Goal: Task Accomplishment & Management: Use online tool/utility

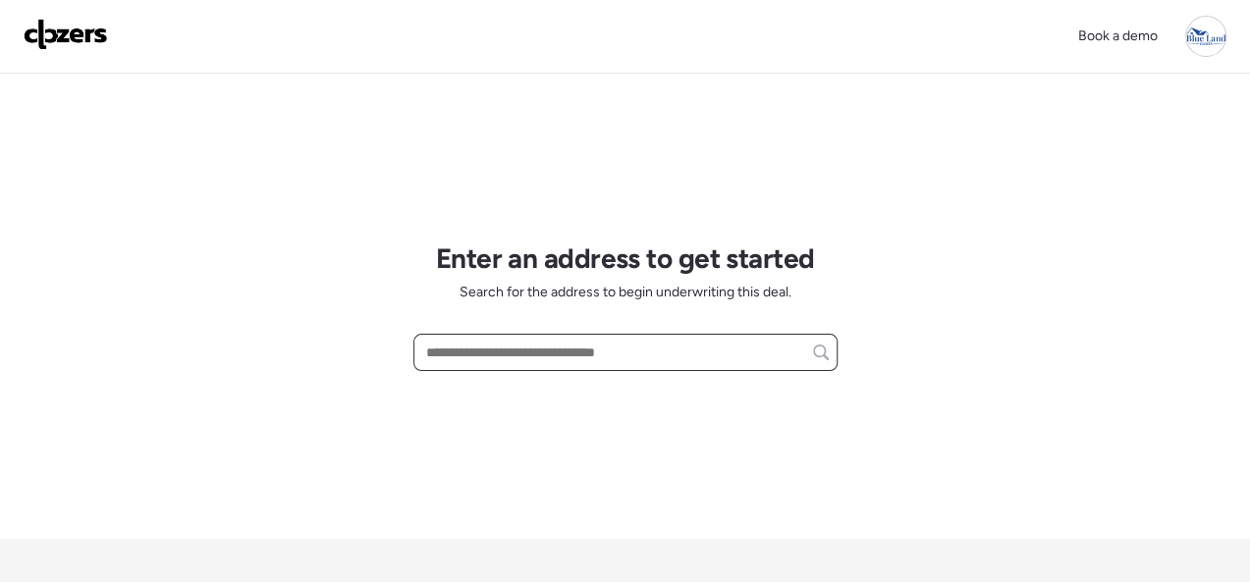
click at [523, 348] on input "text" at bounding box center [625, 352] width 407 height 27
paste input "**********"
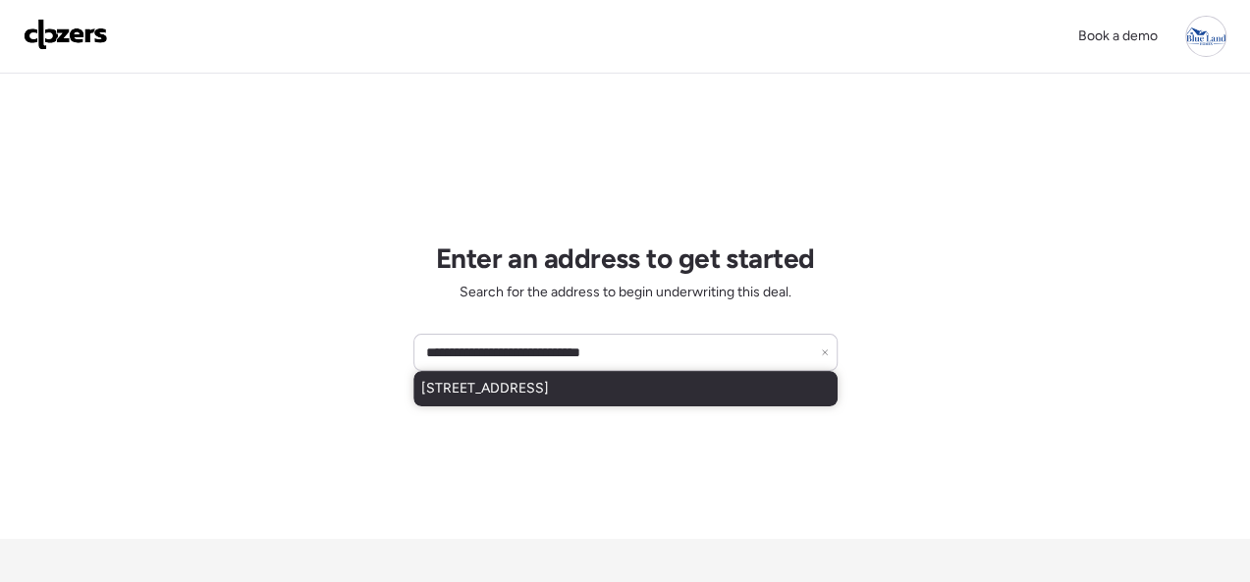
click at [530, 381] on span "[STREET_ADDRESS]" at bounding box center [485, 389] width 128 height 20
type input "**********"
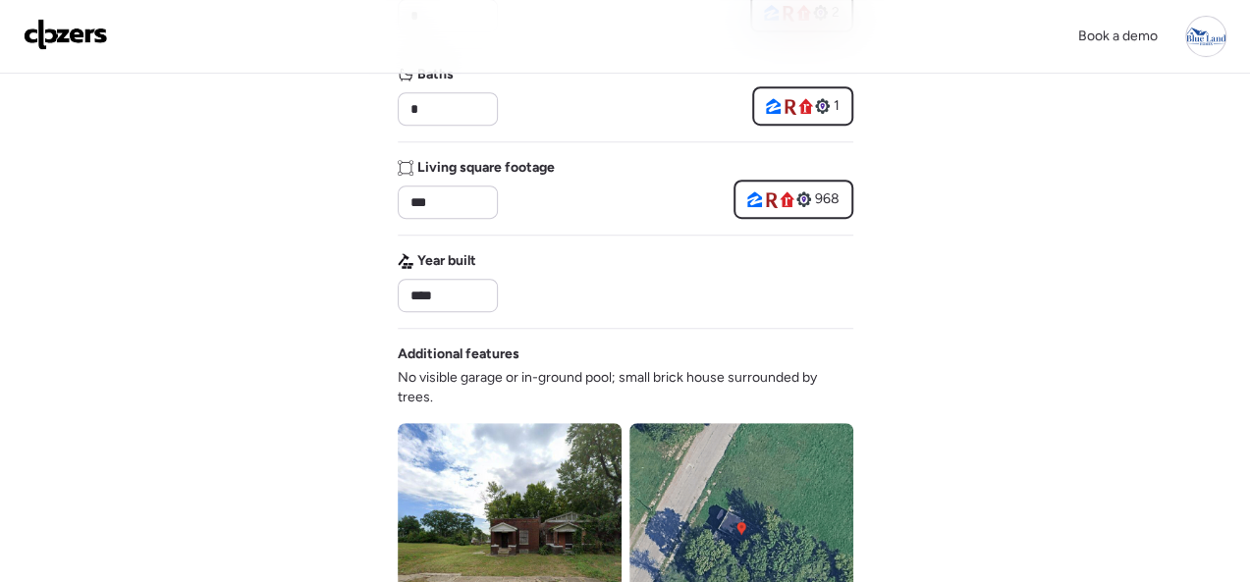
scroll to position [1080, 0]
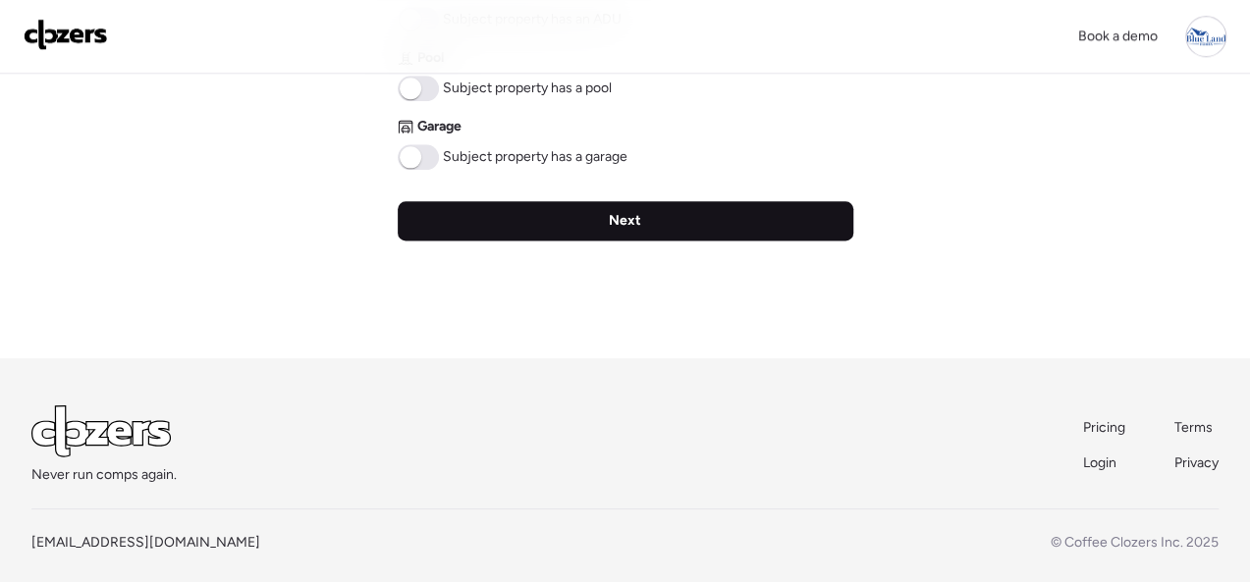
click at [652, 224] on div "Next" at bounding box center [626, 220] width 456 height 39
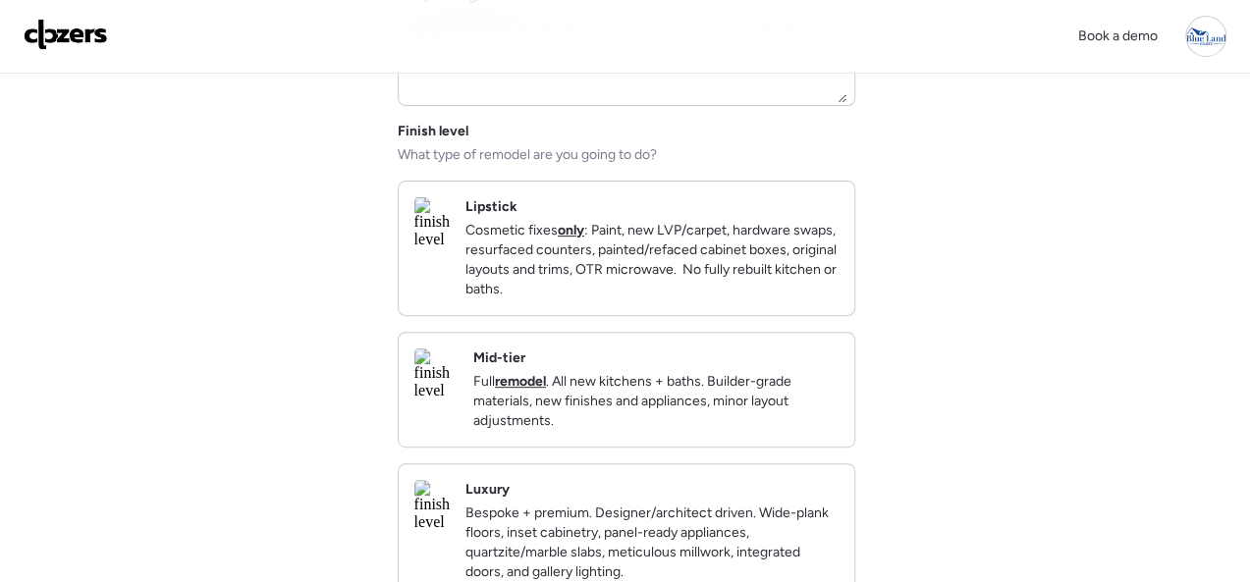
scroll to position [196, 0]
click at [740, 339] on div "Finish level What type of remodel are you going to do? Lipstick Cosmetic fixes …" at bounding box center [626, 359] width 456 height 477
click at [710, 362] on div "Mid-tier Full remodel . All new kitchens + baths. Builder-grade materials, new …" at bounding box center [627, 389] width 456 height 114
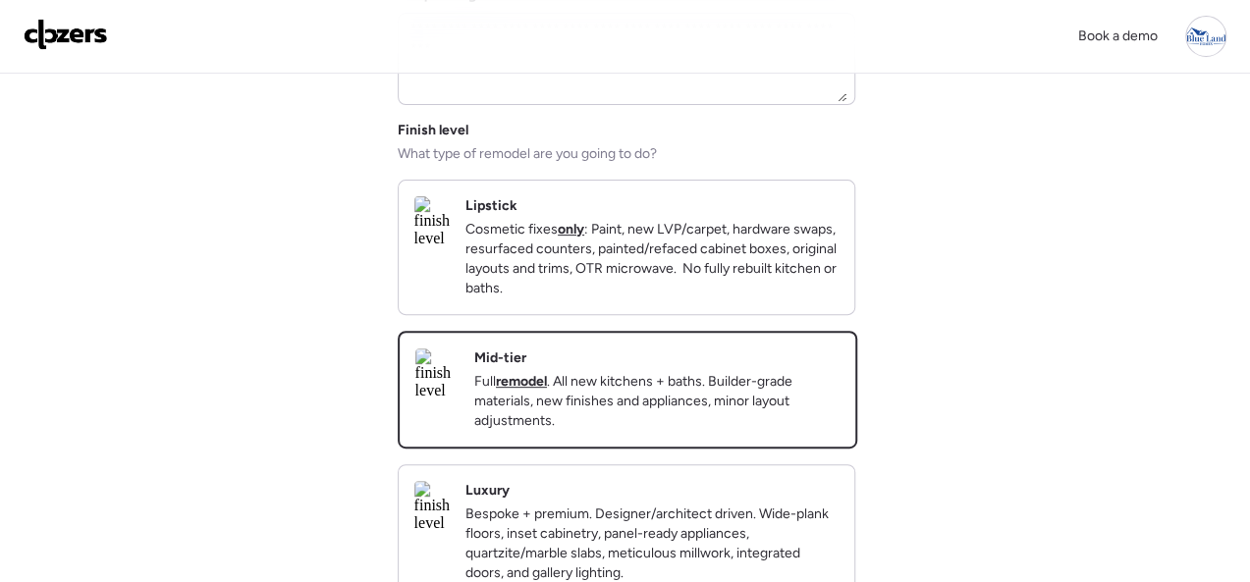
scroll to position [676, 0]
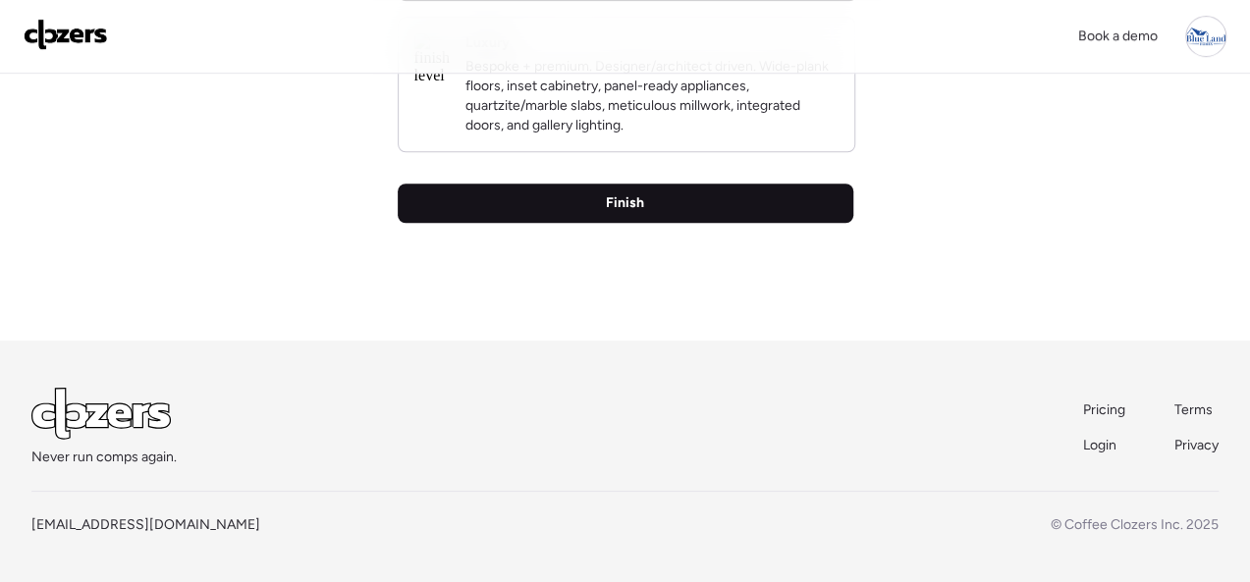
click at [635, 201] on span "Finish" at bounding box center [625, 203] width 38 height 20
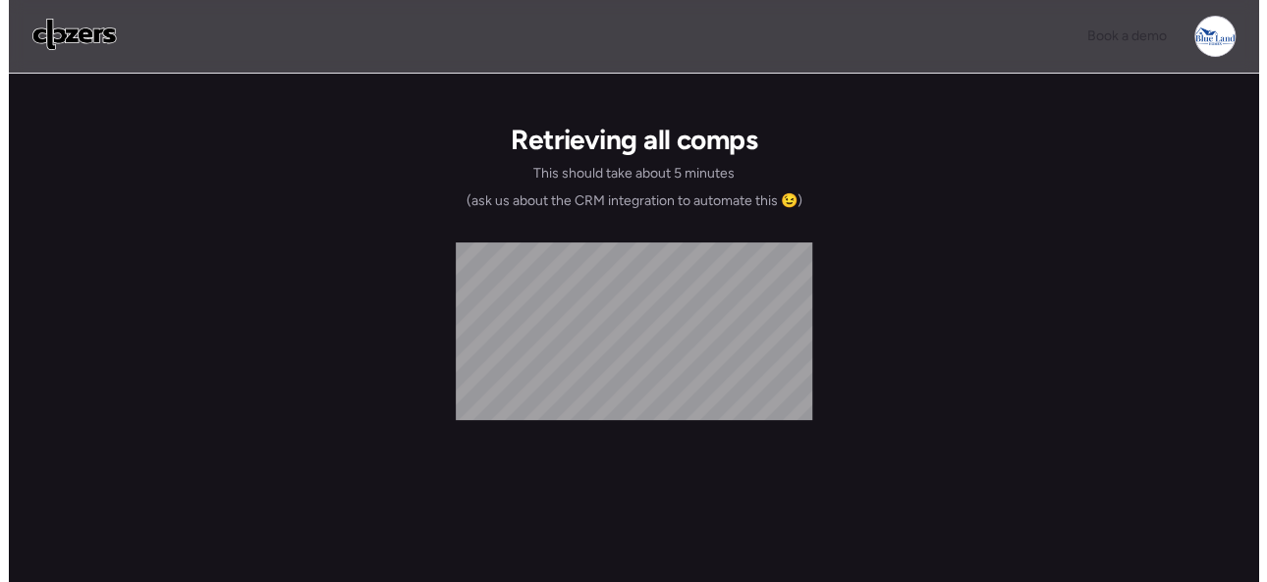
scroll to position [0, 0]
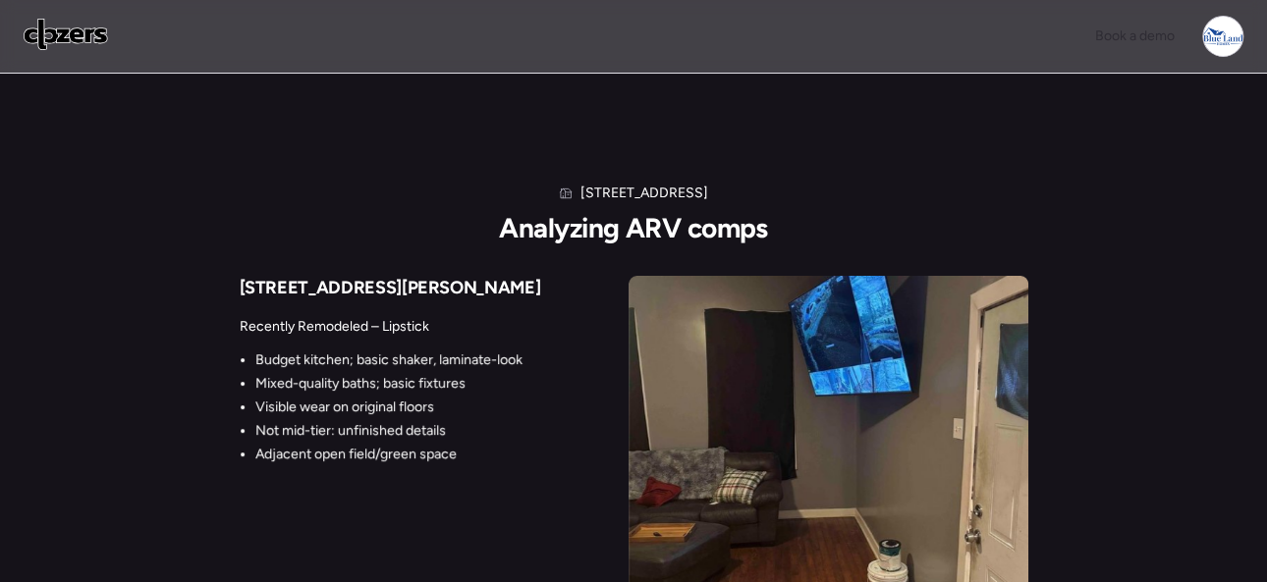
click at [44, 34] on img at bounding box center [66, 34] width 84 height 31
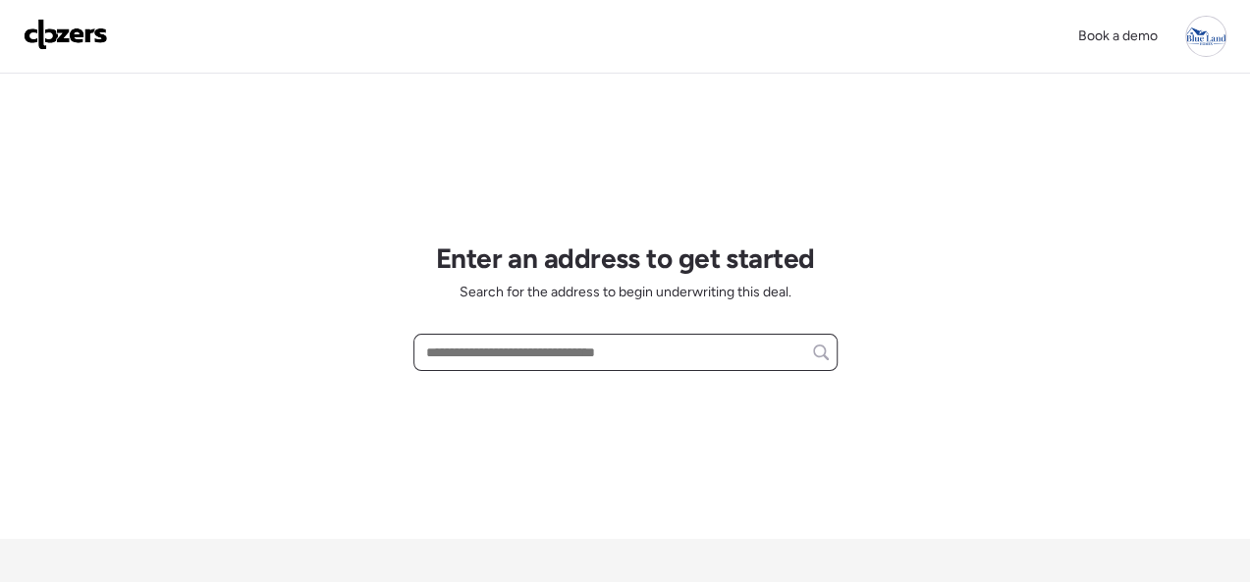
click at [468, 357] on input "text" at bounding box center [625, 352] width 407 height 27
paste input "**********"
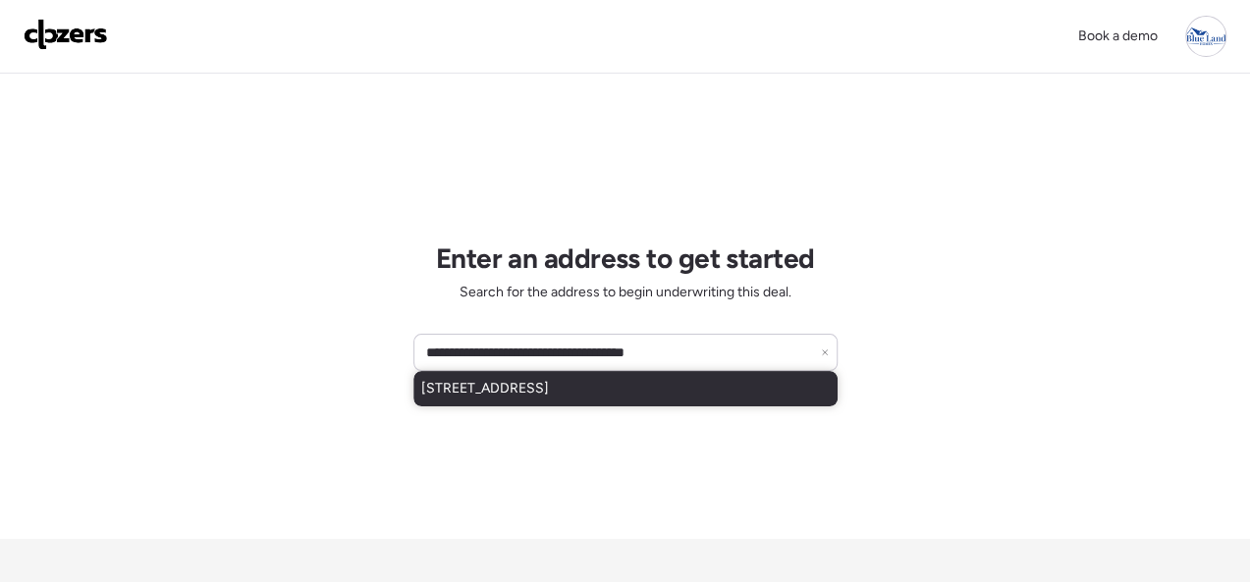
click at [442, 400] on div "2810 Arlington Ave, Saint Louis, MO, 63120" at bounding box center [625, 388] width 424 height 35
type input "**********"
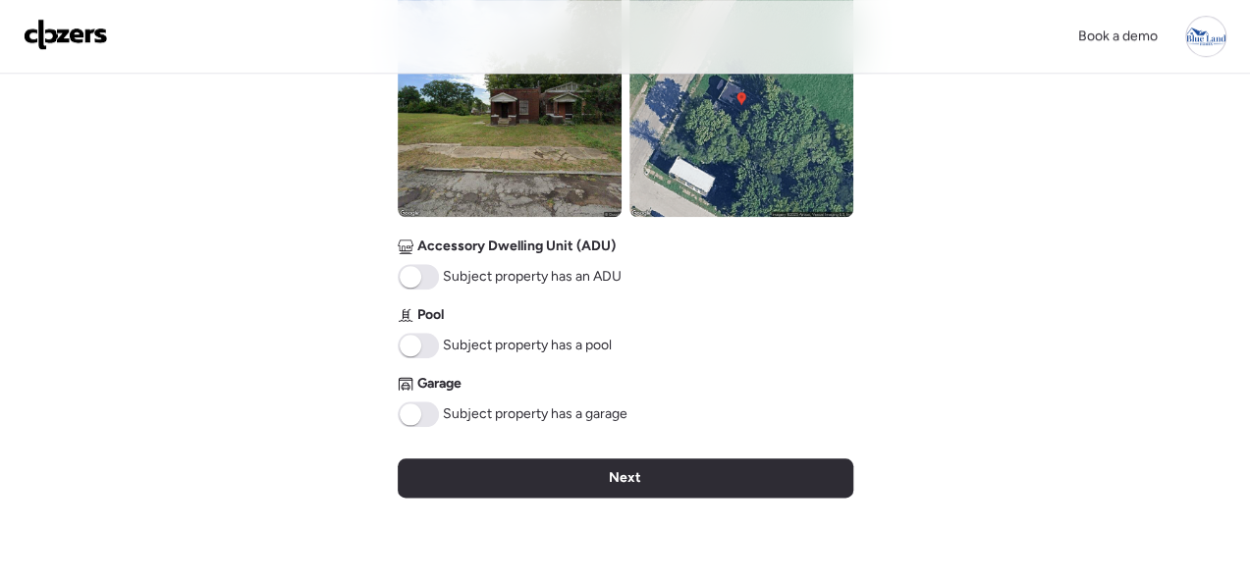
scroll to position [982, 0]
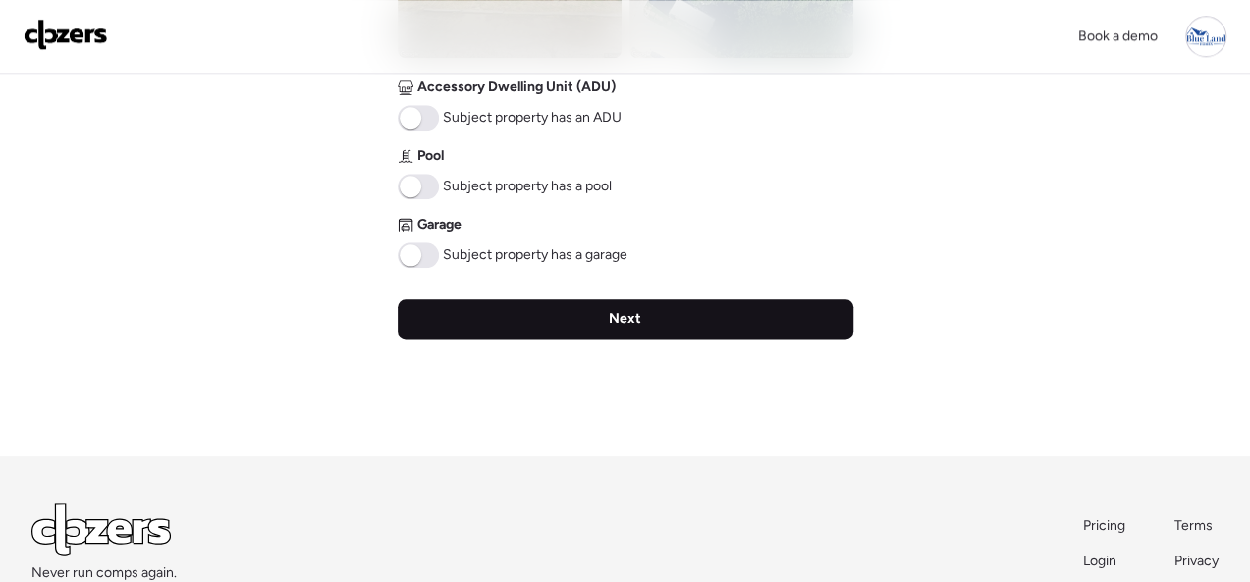
click at [657, 317] on div "Next" at bounding box center [626, 318] width 456 height 39
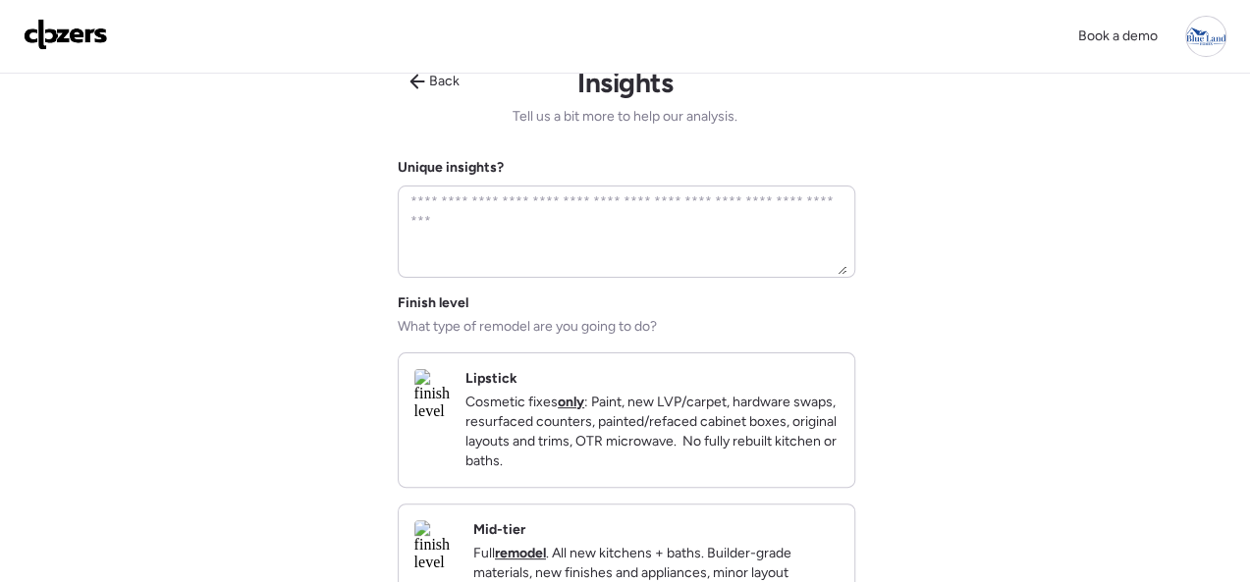
scroll to position [196, 0]
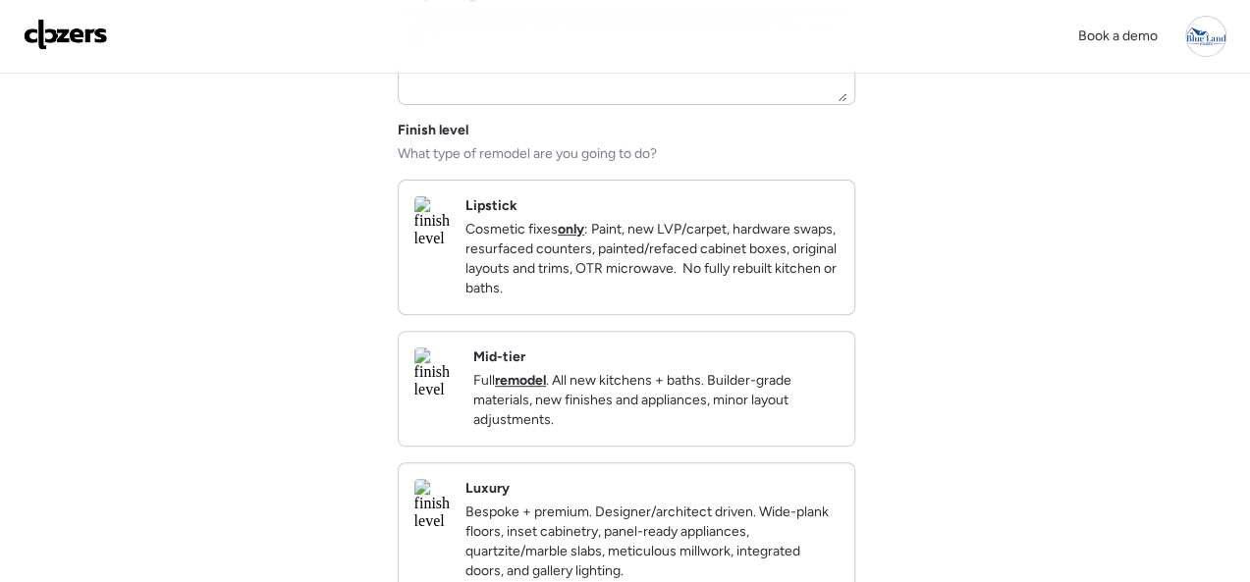
click at [718, 374] on div "Mid-tier Full remodel . All new kitchens + baths. Builder-grade materials, new …" at bounding box center [655, 389] width 365 height 82
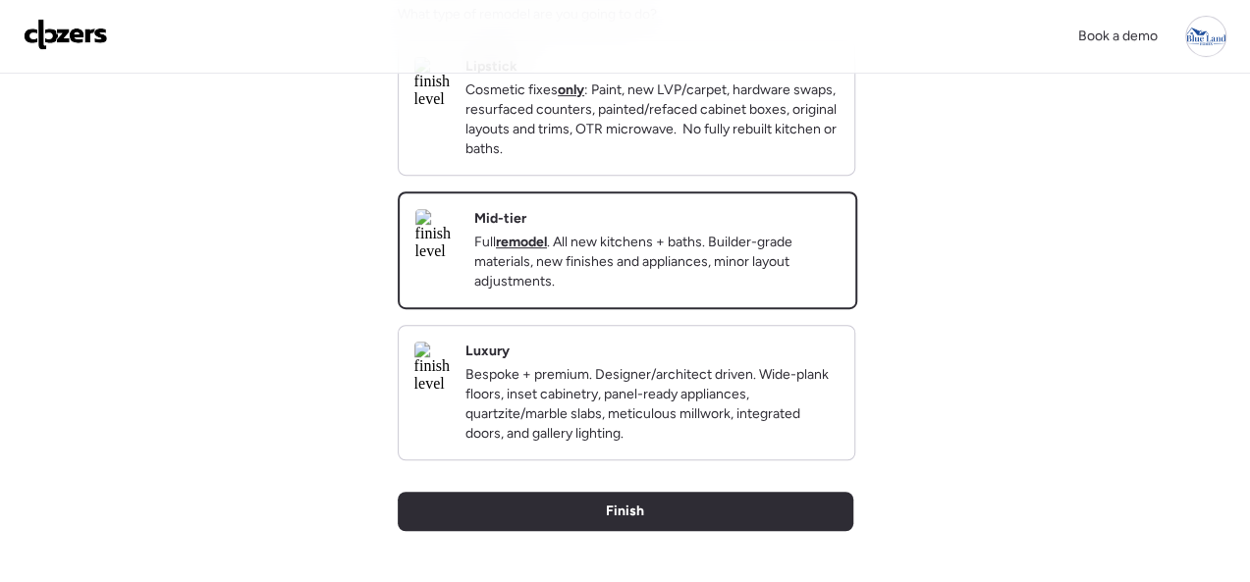
scroll to position [589, 0]
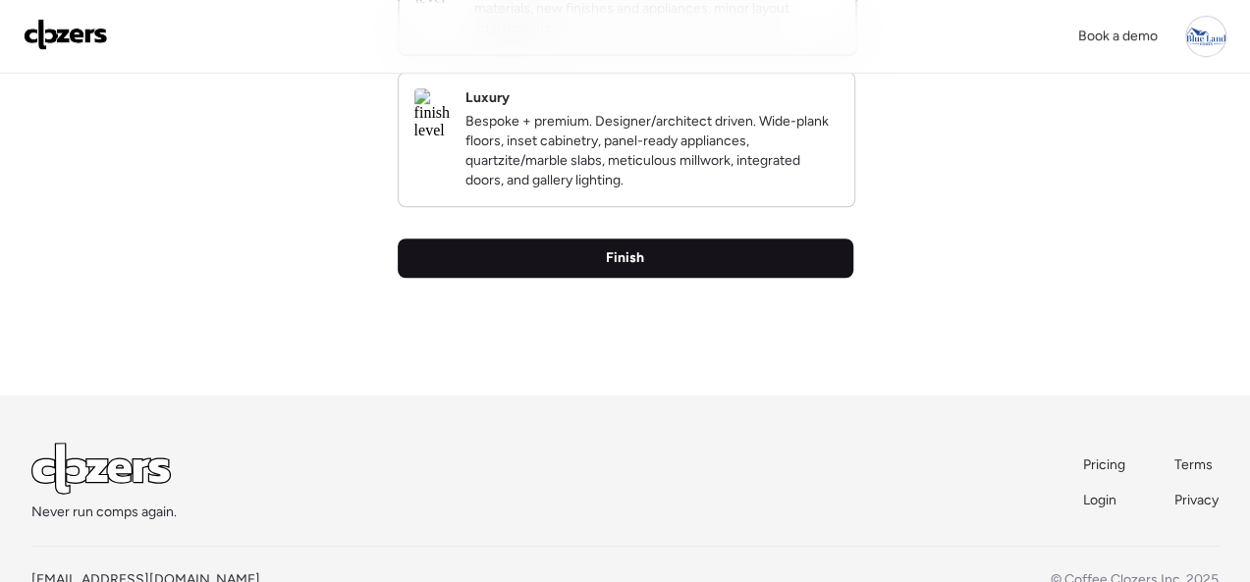
click at [607, 268] on span "Finish" at bounding box center [625, 258] width 38 height 20
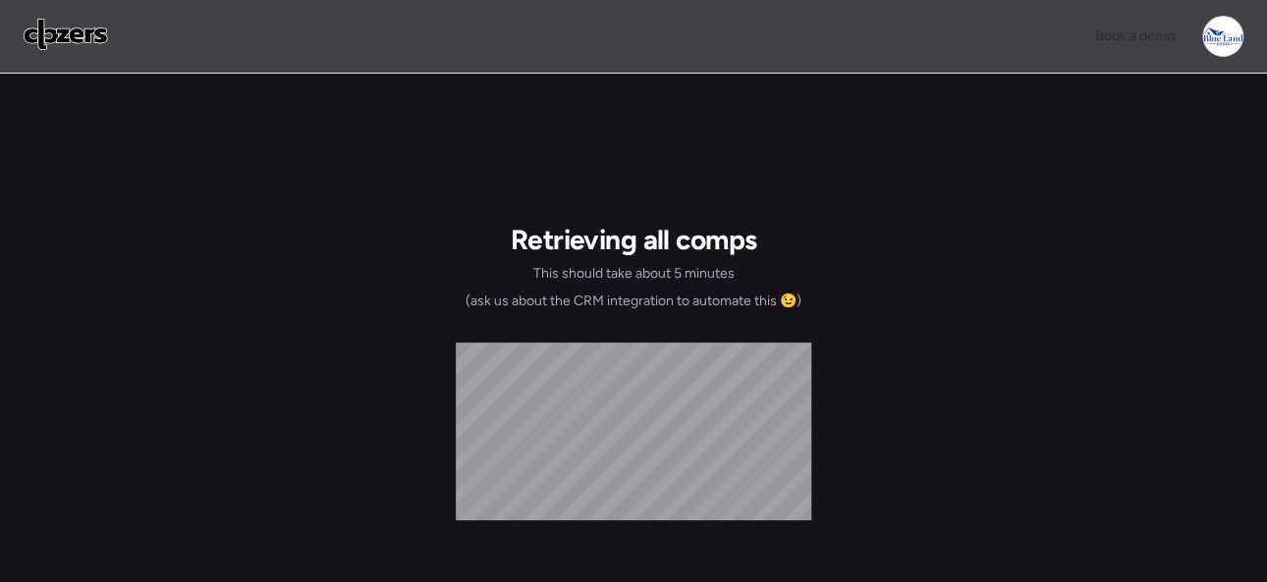
click at [311, 164] on div "Retrieving all comps This should take about 5 minutes (ask us about the CRM int…" at bounding box center [633, 455] width 1267 height 763
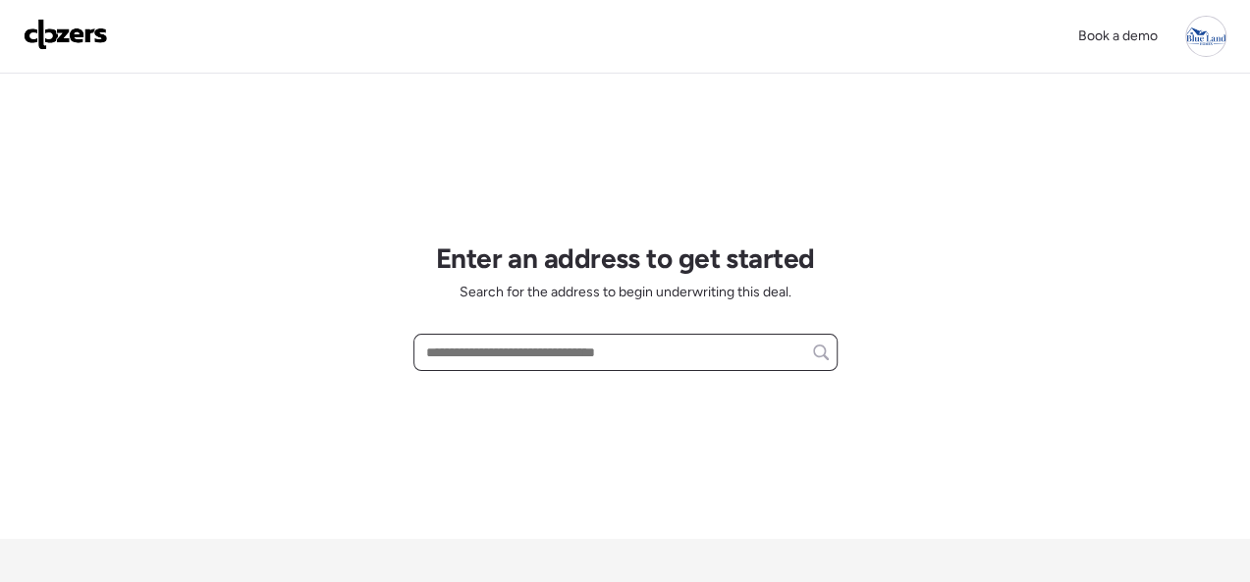
click at [533, 354] on input "text" at bounding box center [625, 352] width 407 height 27
paste input "**********"
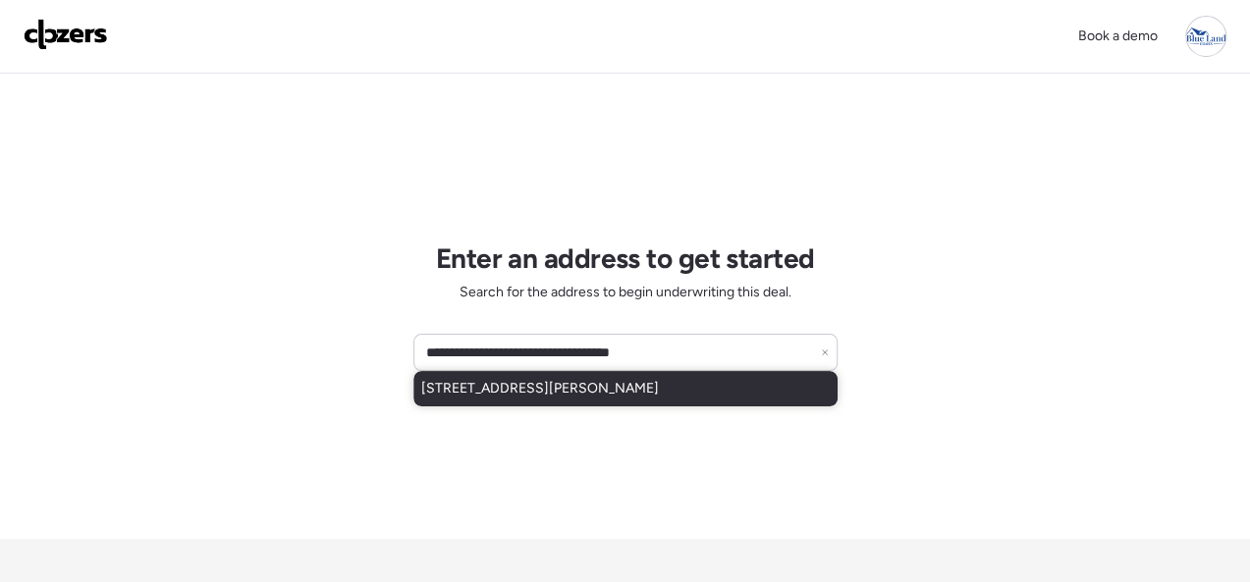
click at [494, 380] on span "[STREET_ADDRESS][PERSON_NAME]" at bounding box center [540, 389] width 238 height 20
type input "**********"
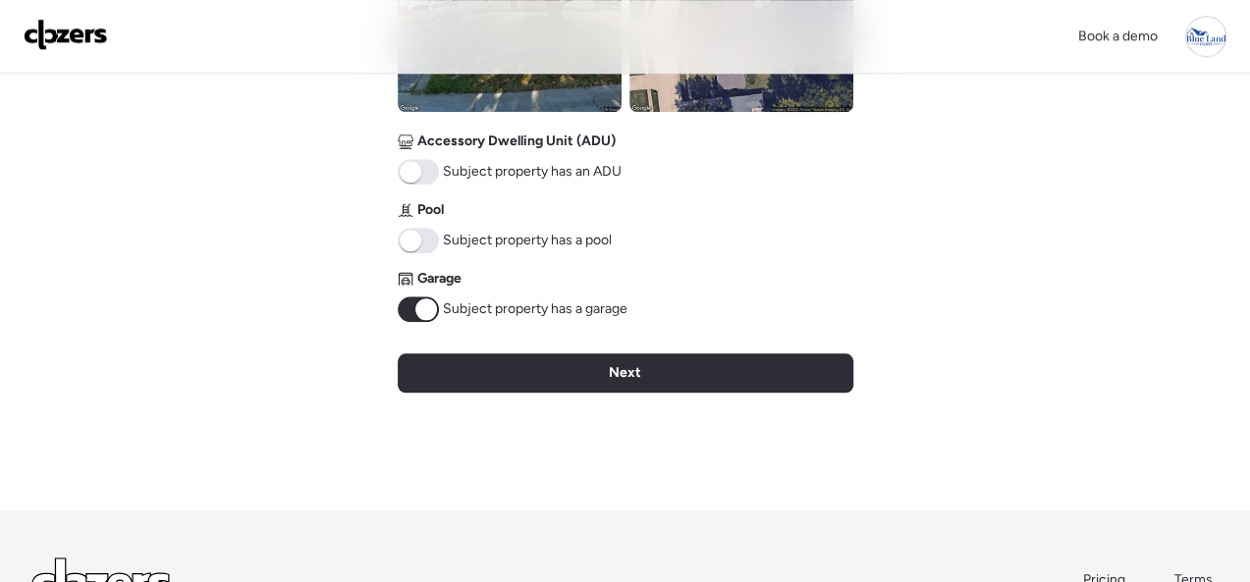
scroll to position [881, 0]
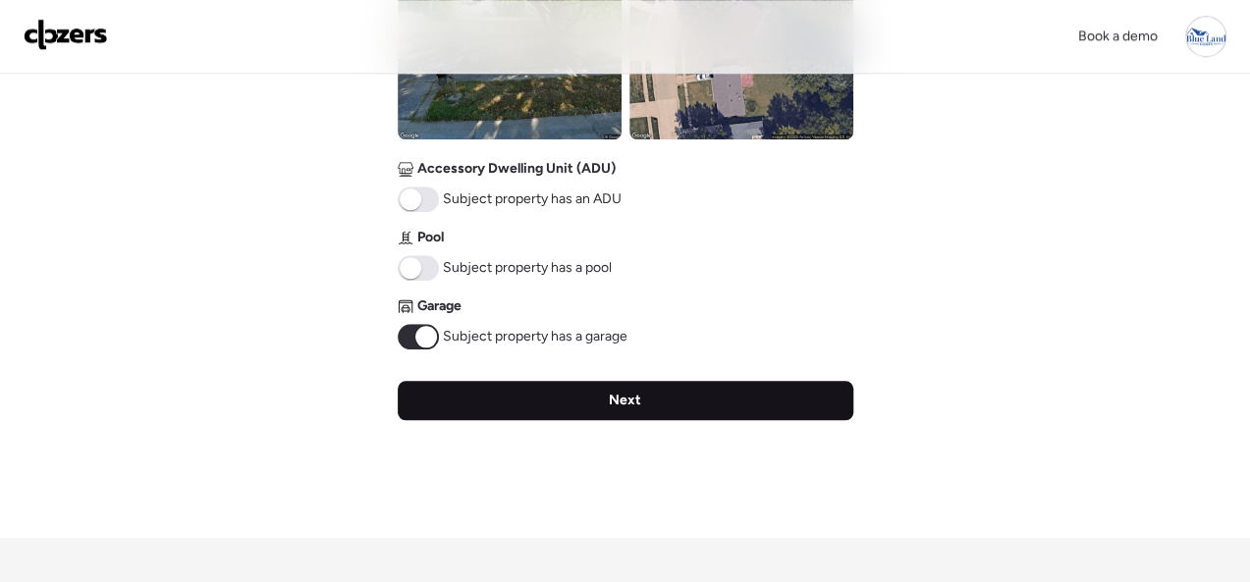
click at [635, 400] on span "Next" at bounding box center [625, 401] width 32 height 20
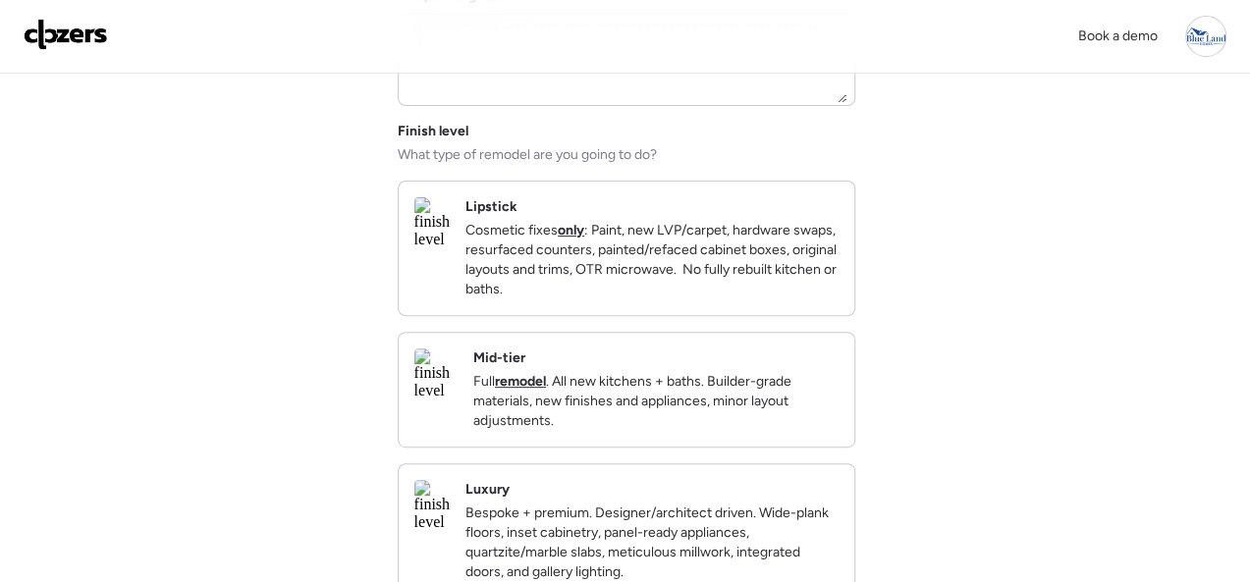
scroll to position [196, 0]
click at [733, 377] on div "Mid-tier Full remodel . All new kitchens + baths. Builder-grade materials, new …" at bounding box center [655, 389] width 365 height 82
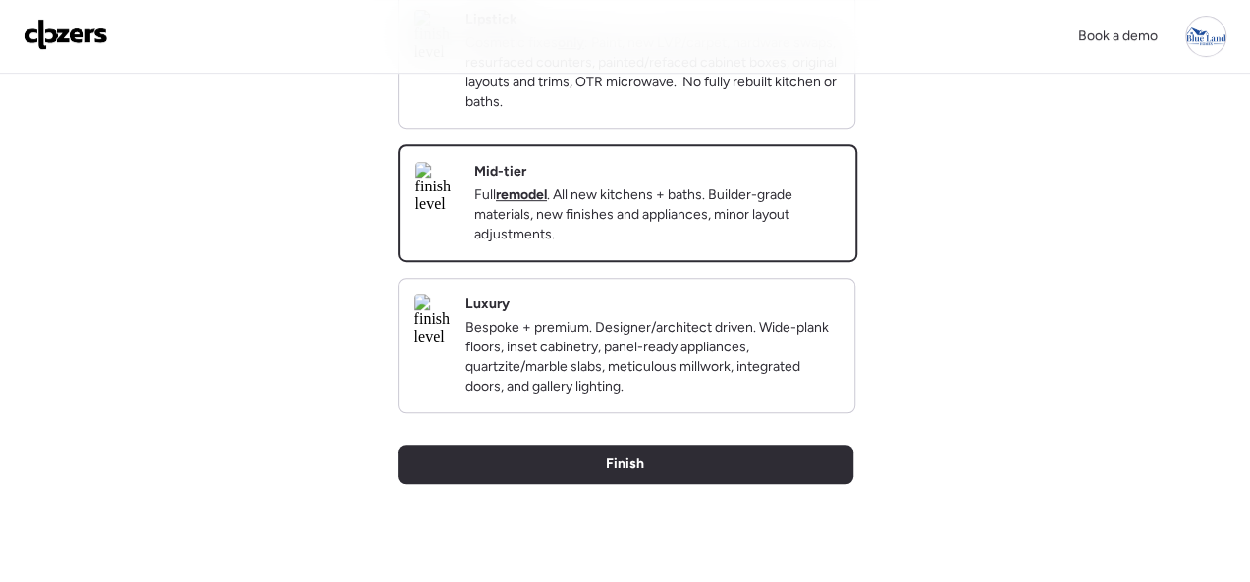
scroll to position [589, 0]
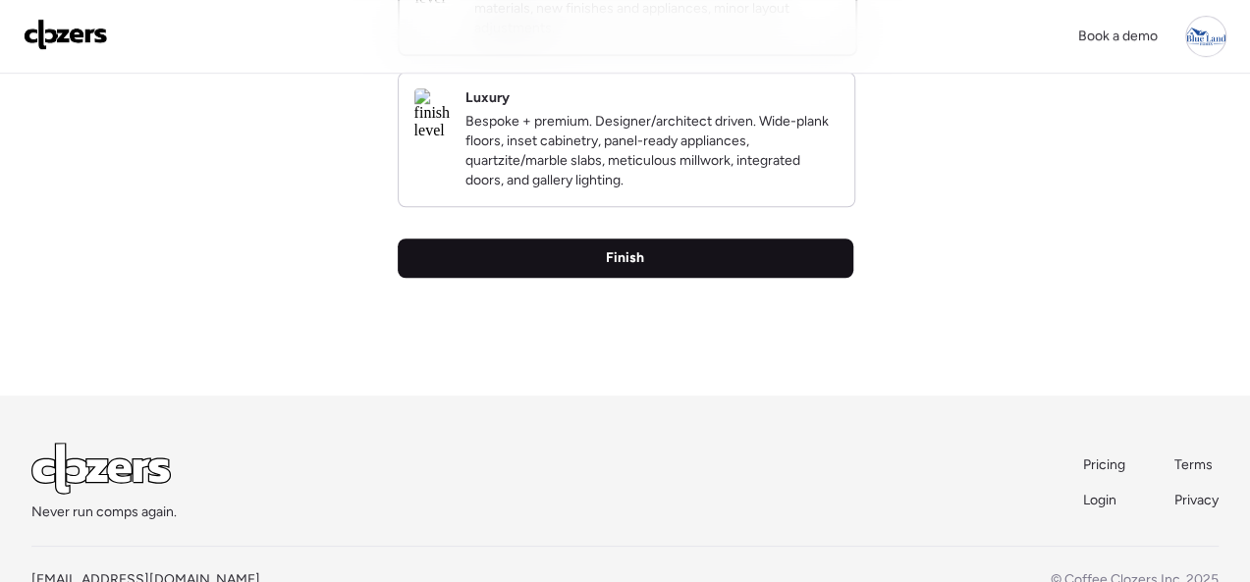
click at [640, 268] on span "Finish" at bounding box center [625, 258] width 38 height 20
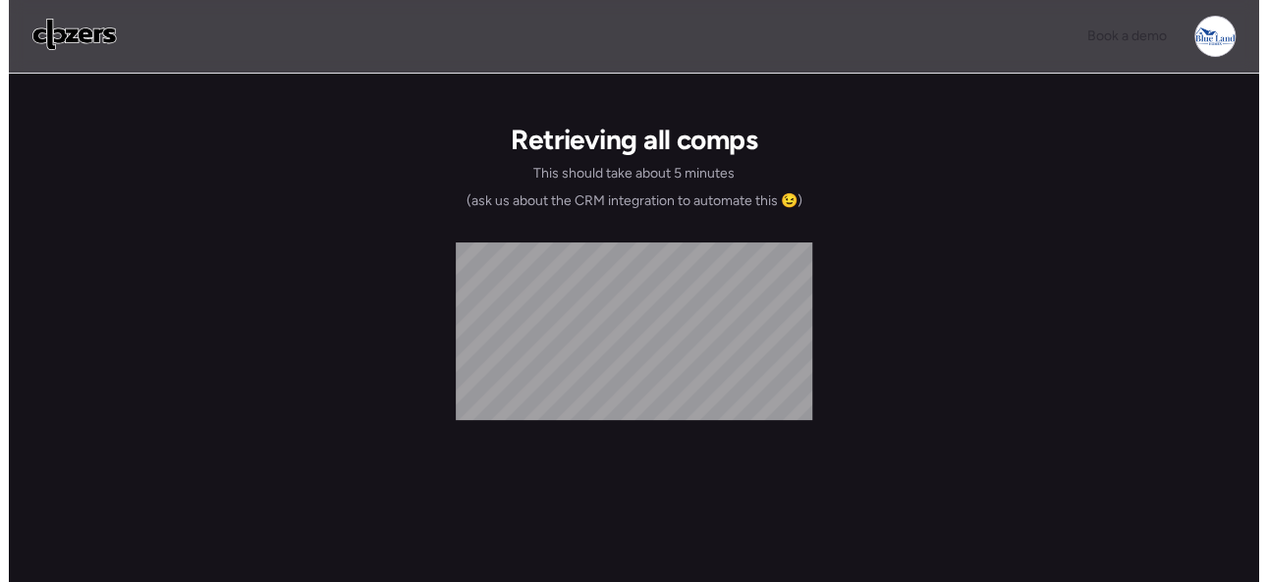
scroll to position [0, 0]
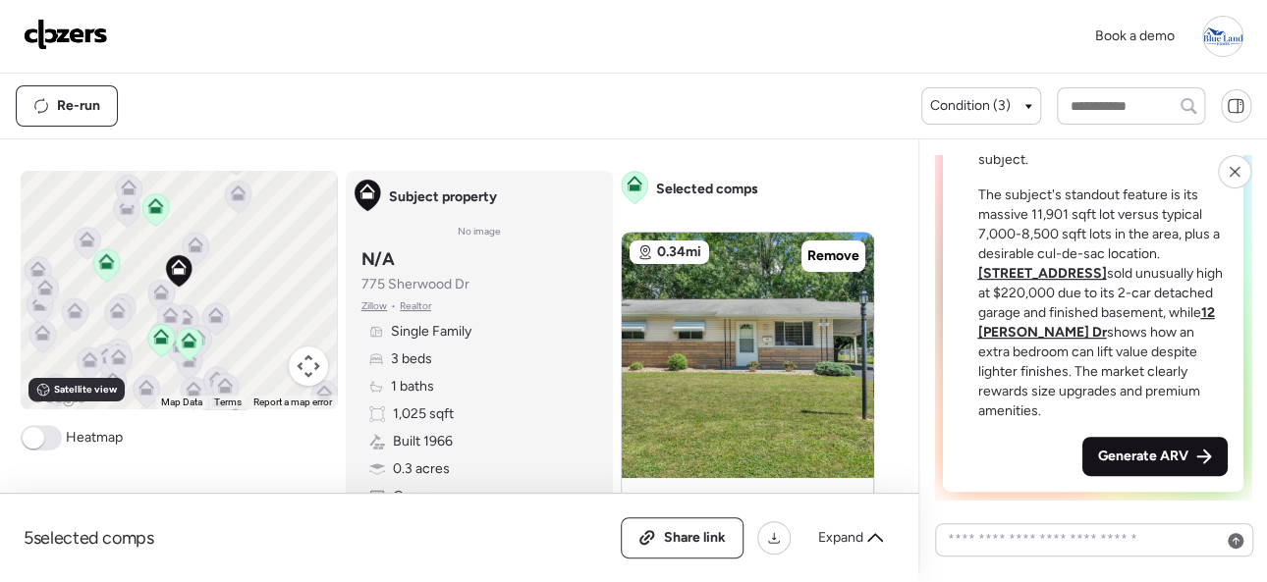
click at [1157, 461] on span "Generate ARV" at bounding box center [1143, 457] width 90 height 20
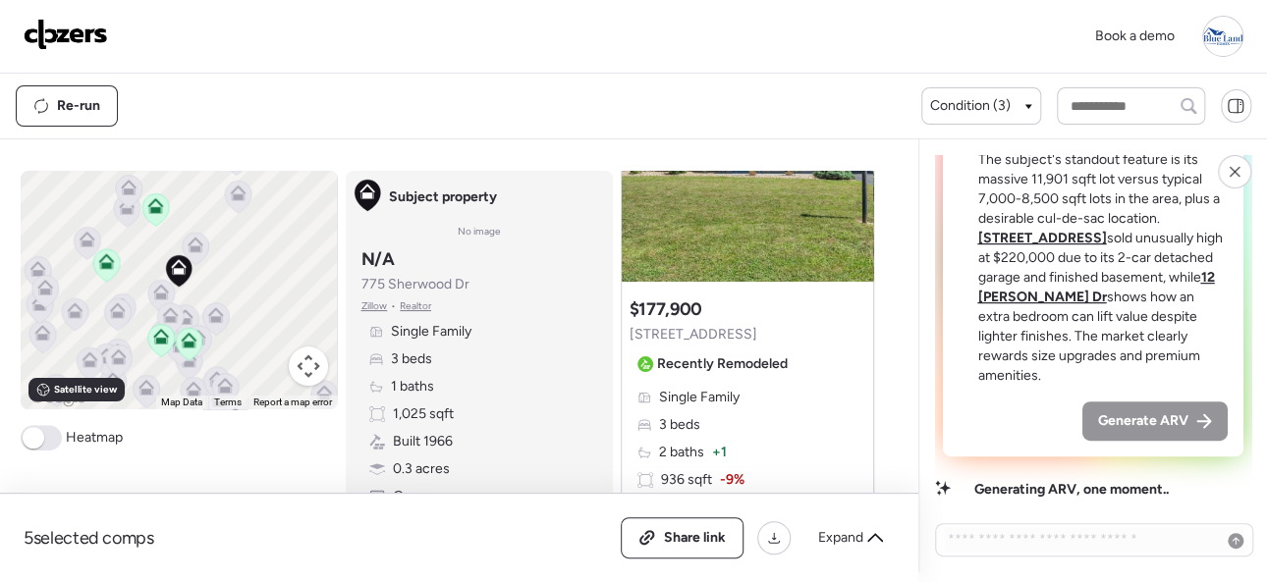
click at [433, 27] on div "Book a demo" at bounding box center [634, 36] width 1220 height 41
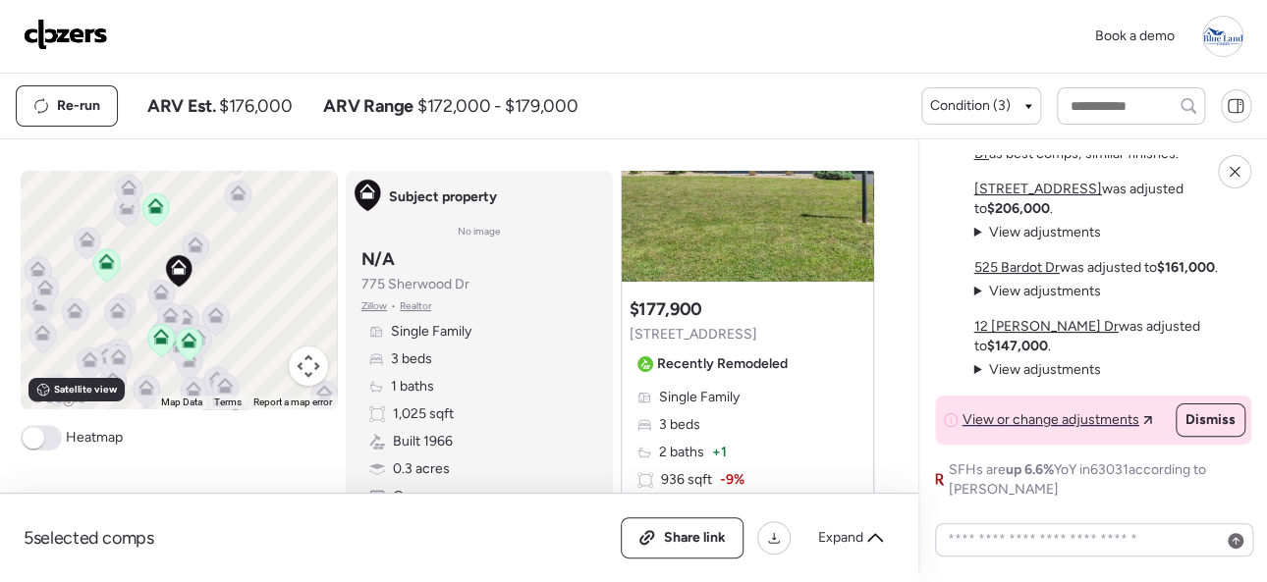
click at [92, 28] on img at bounding box center [66, 34] width 84 height 31
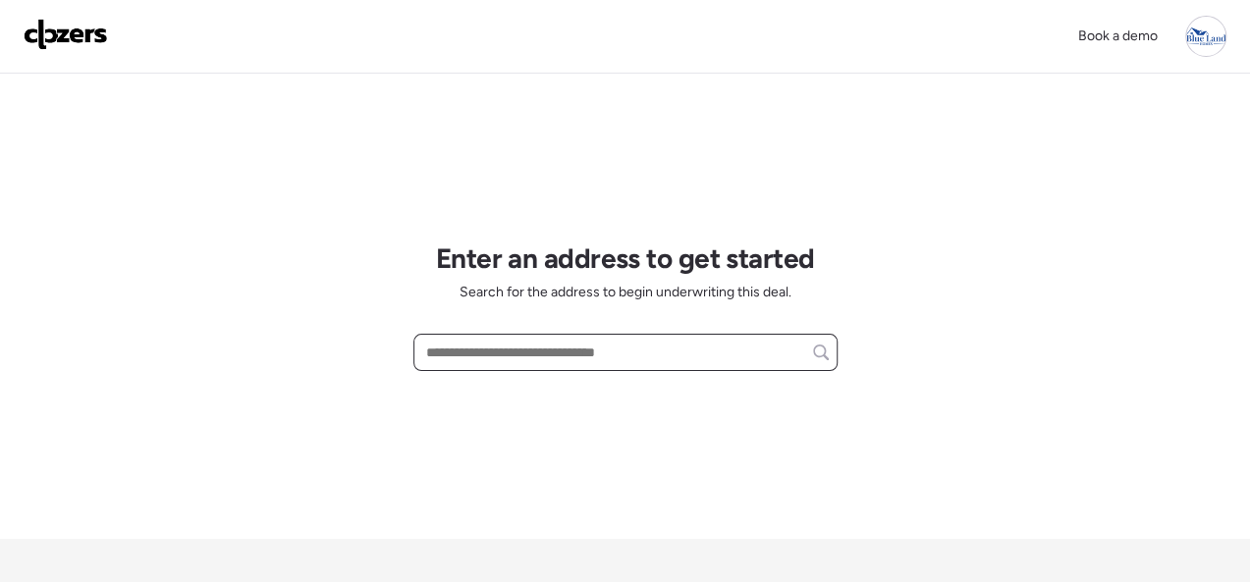
click at [463, 343] on input "text" at bounding box center [625, 352] width 407 height 27
paste input "**********"
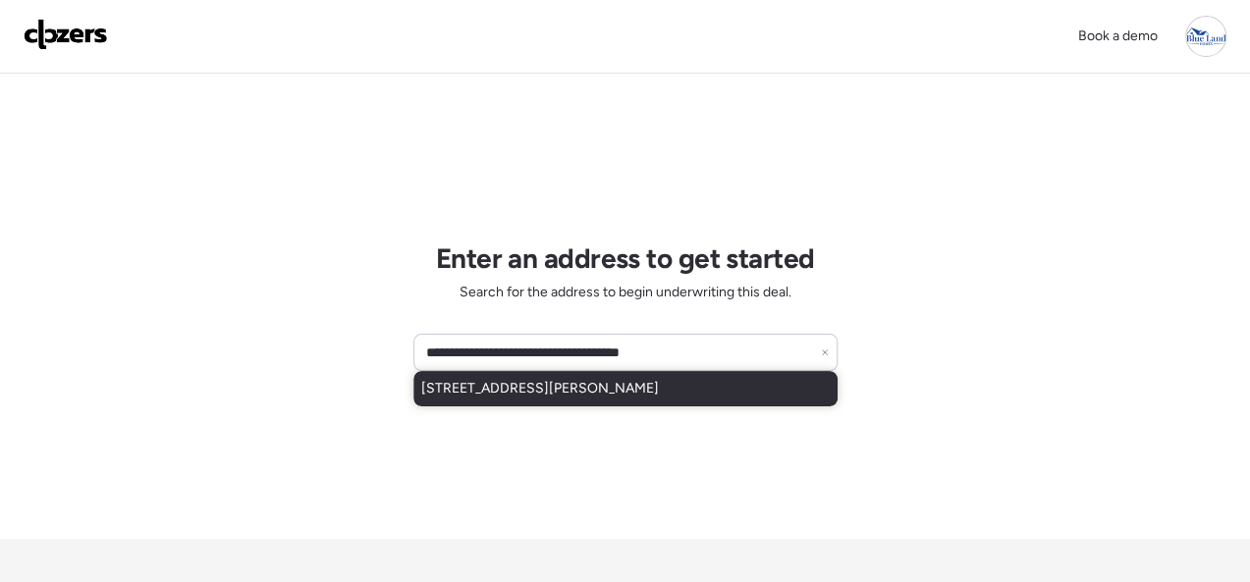
click at [464, 385] on span "223 E Schirmer St, Saint Louis, MO, 63111" at bounding box center [540, 389] width 238 height 20
type input "**********"
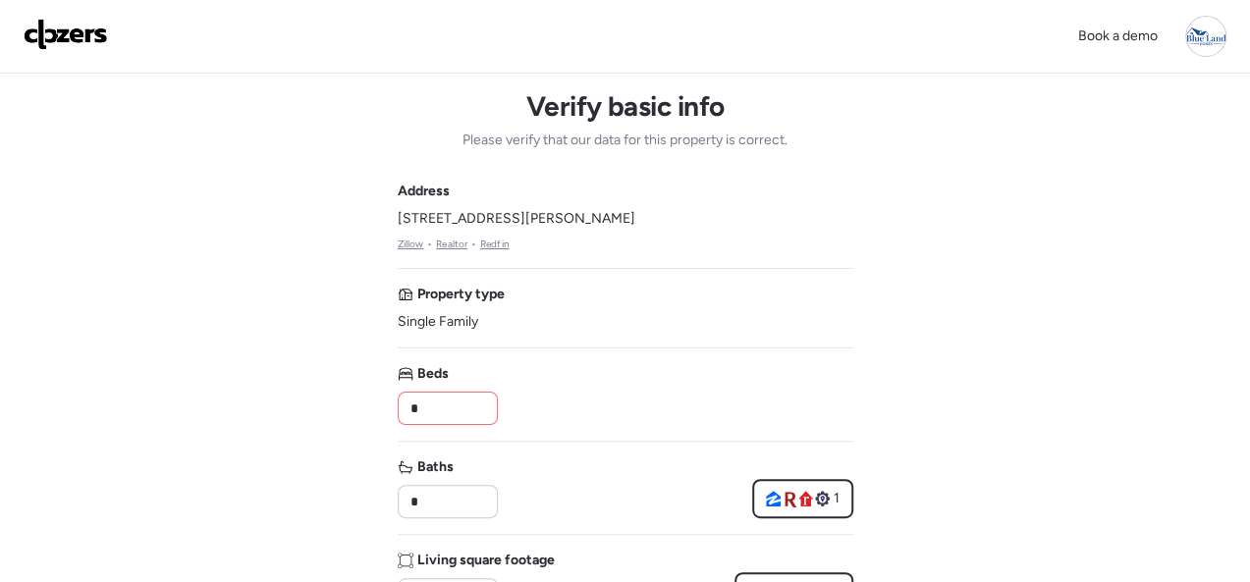
click at [470, 406] on input "*" at bounding box center [448, 408] width 82 height 27
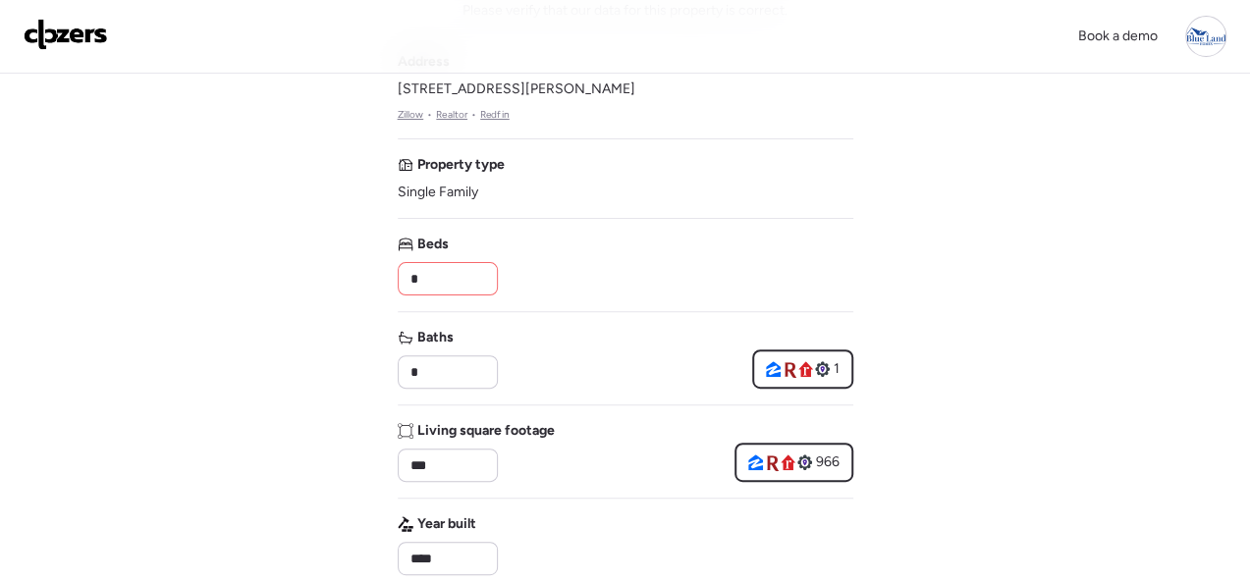
scroll to position [98, 0]
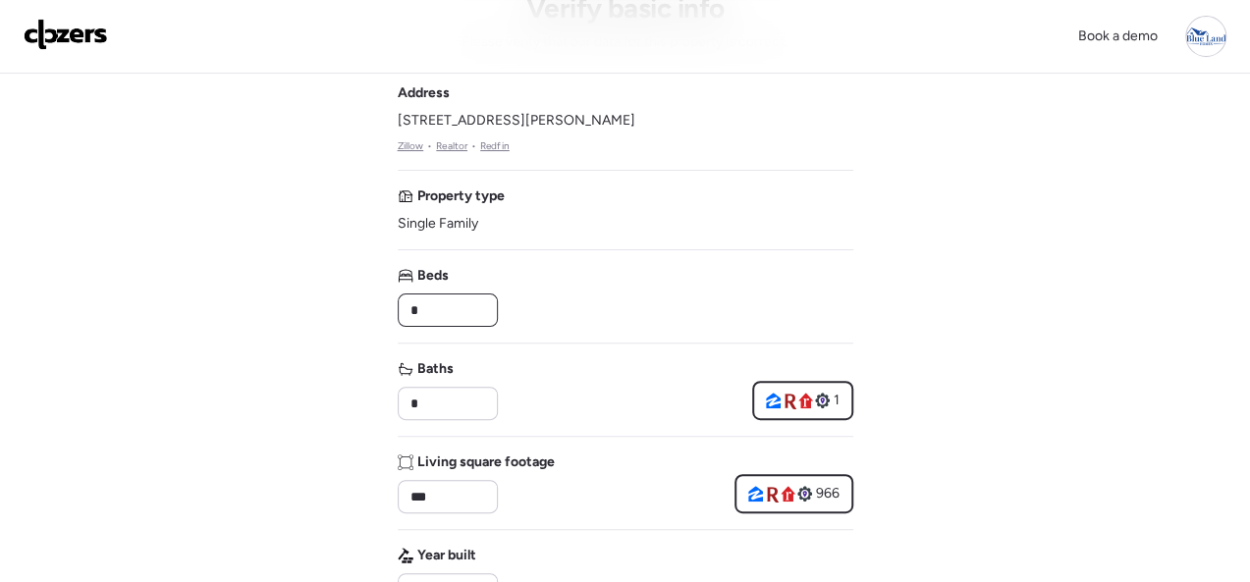
type input "*"
click at [608, 269] on div "Beds *" at bounding box center [626, 296] width 456 height 61
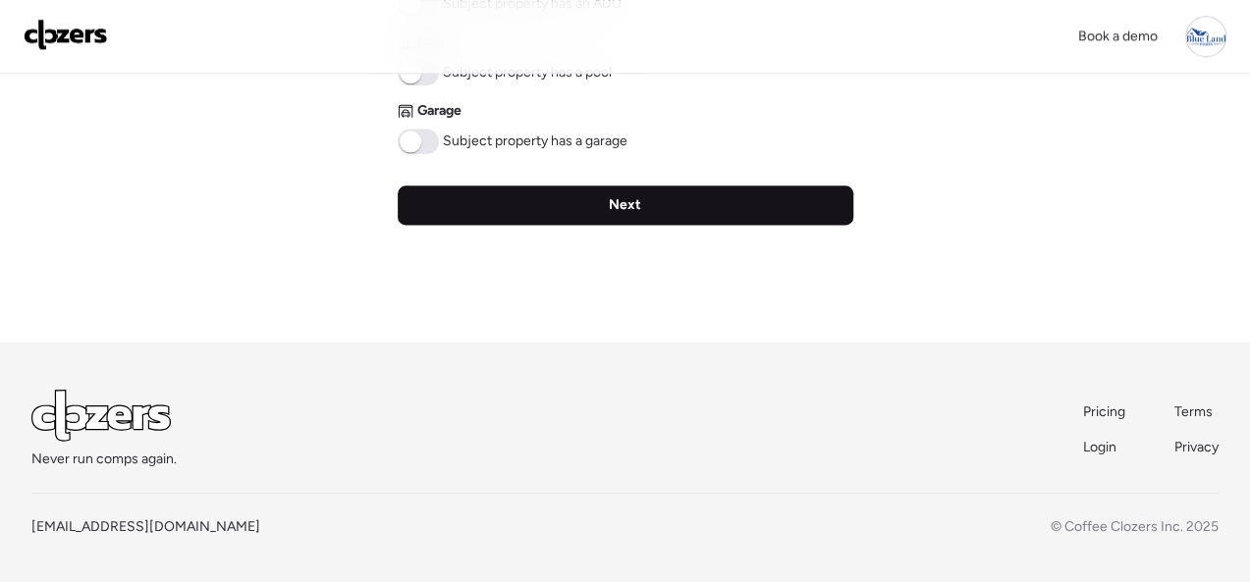
click at [635, 197] on span "Next" at bounding box center [625, 205] width 32 height 20
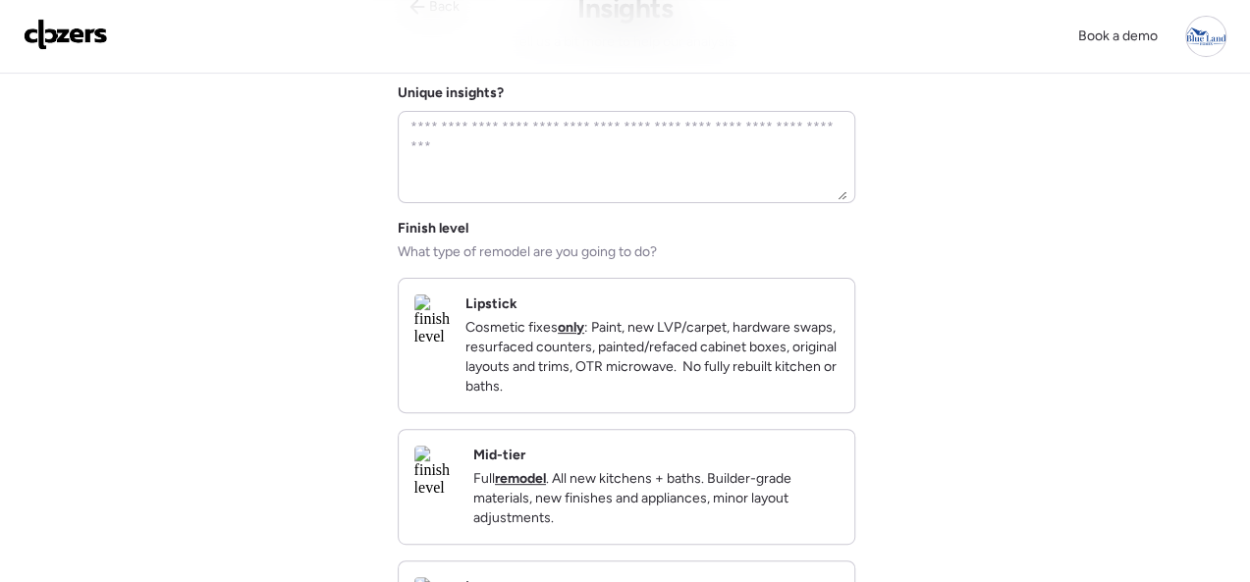
click at [714, 453] on div "Mid-tier Full remodel . All new kitchens + baths. Builder-grade materials, new …" at bounding box center [627, 487] width 456 height 114
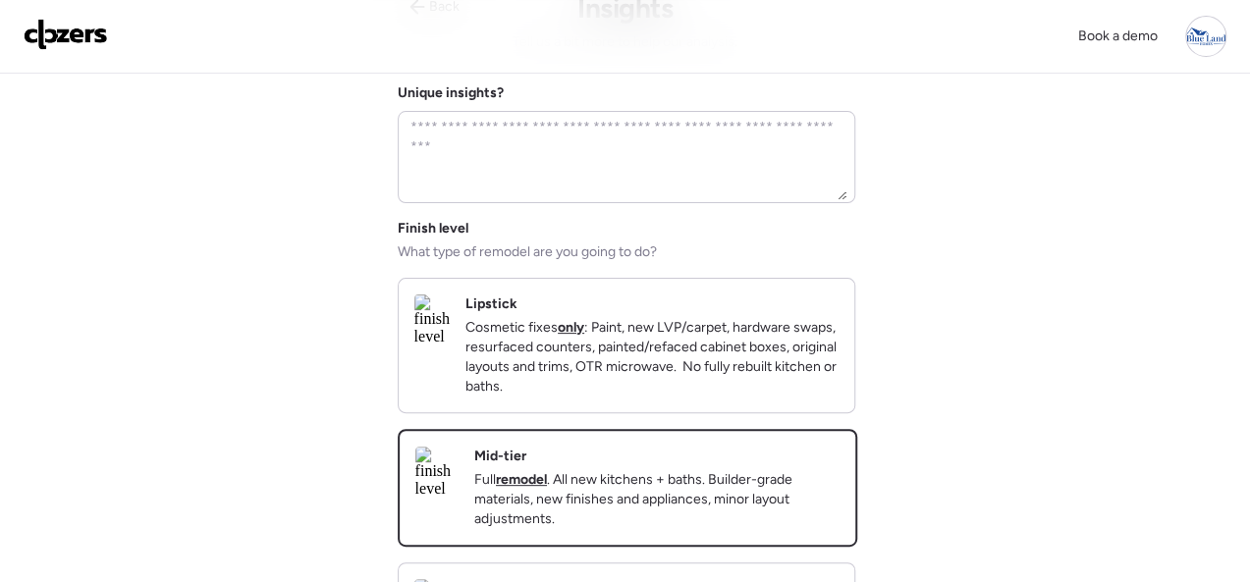
scroll to position [589, 0]
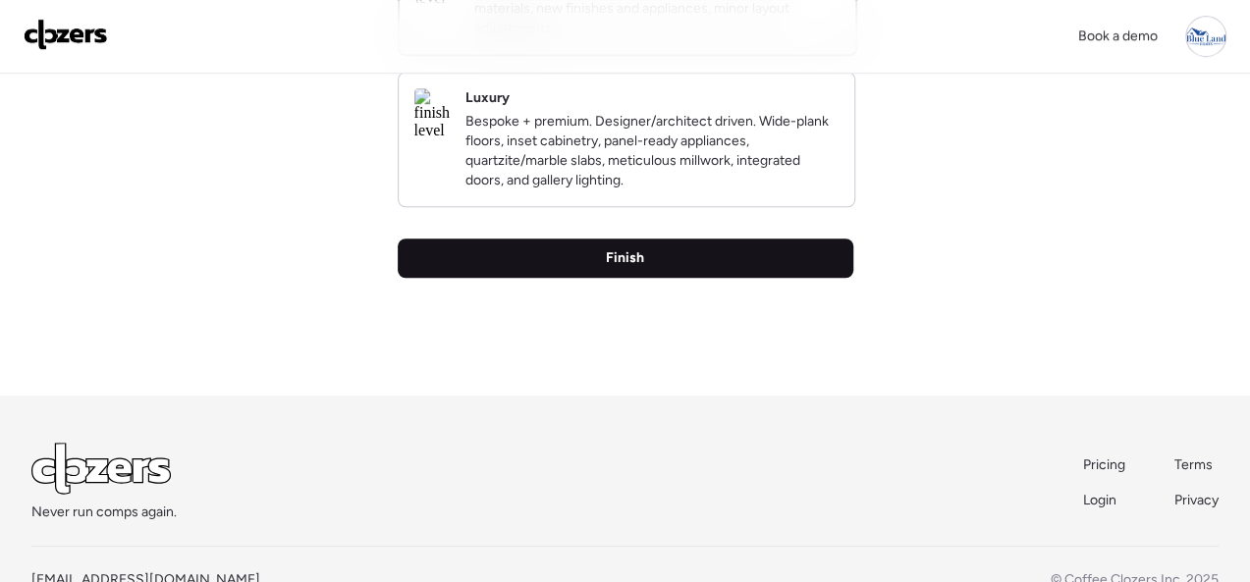
click at [575, 278] on div "Finish" at bounding box center [626, 258] width 456 height 39
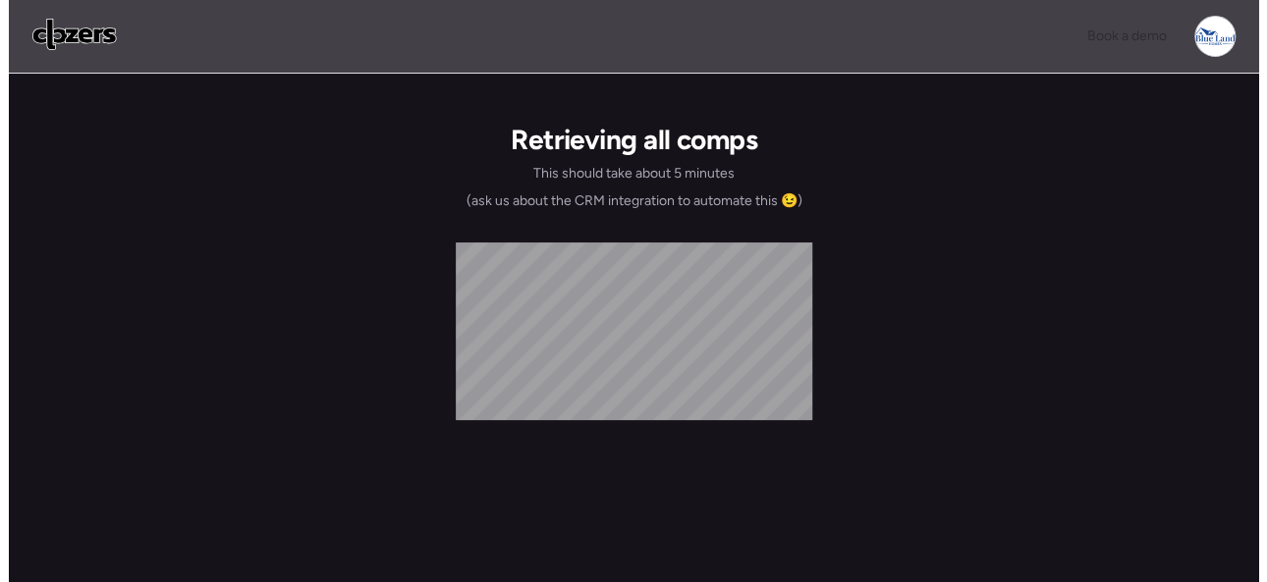
scroll to position [0, 0]
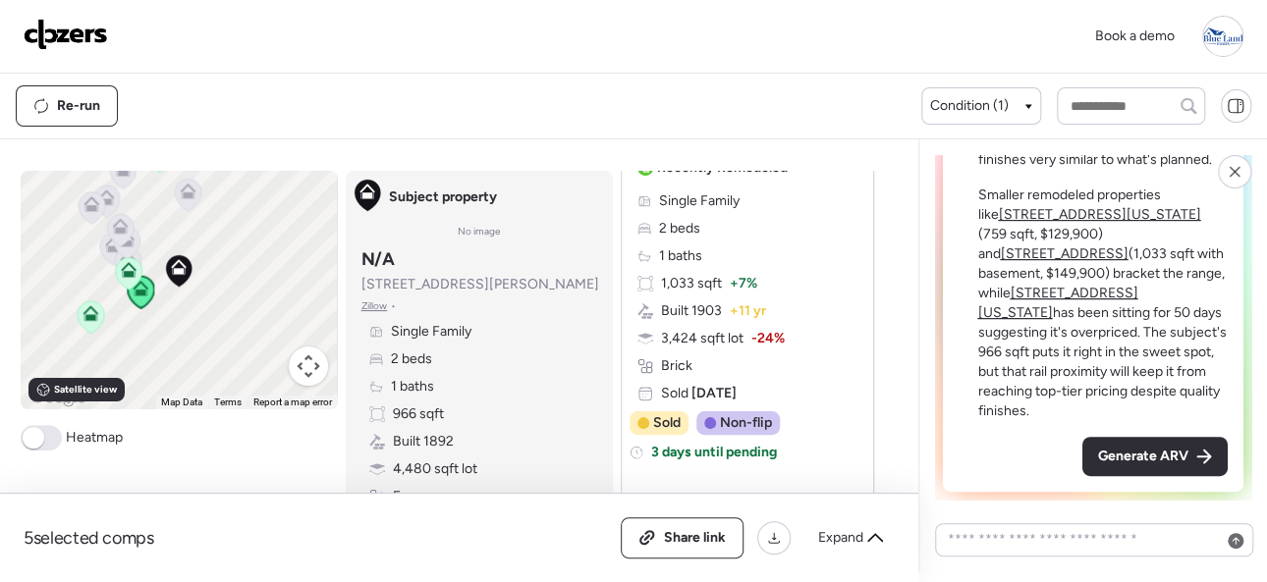
scroll to position [98, 0]
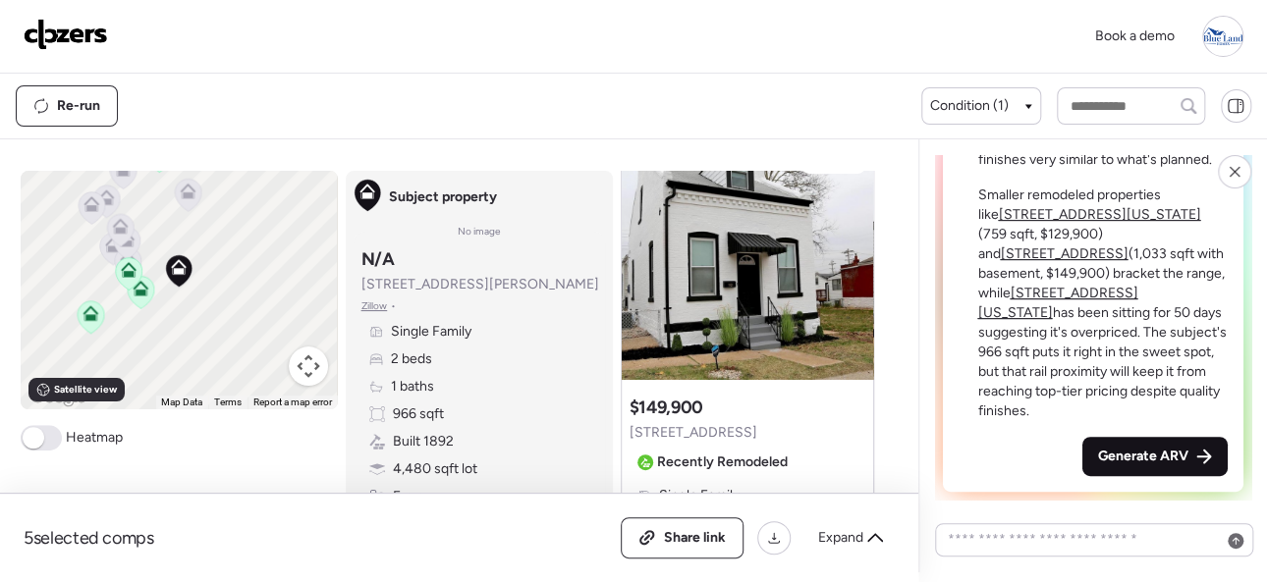
click at [1117, 457] on span "Generate ARV" at bounding box center [1143, 457] width 90 height 20
